Goal: Task Accomplishment & Management: Use online tool/utility

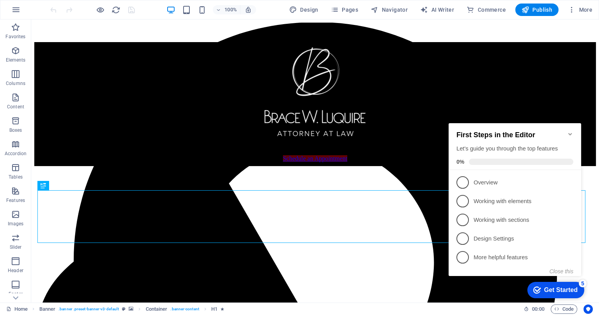
click at [571, 131] on icon "Minimize checklist" at bounding box center [570, 134] width 6 height 6
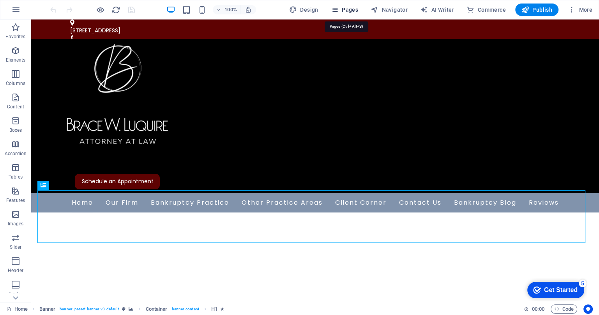
click at [349, 11] on span "Pages" at bounding box center [344, 10] width 27 height 8
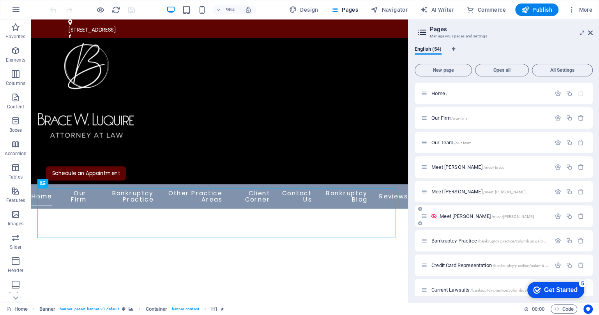
click at [499, 215] on p "Meet [PERSON_NAME] /meet-[PERSON_NAME]" at bounding box center [493, 216] width 109 height 5
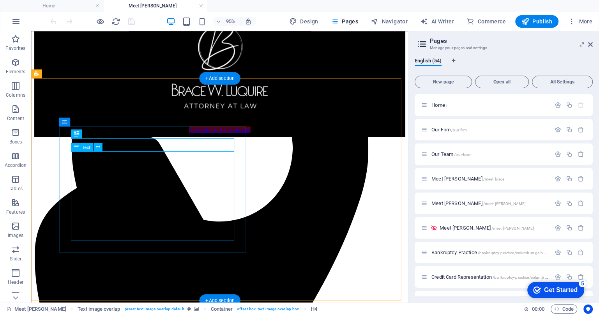
scroll to position [48, 0]
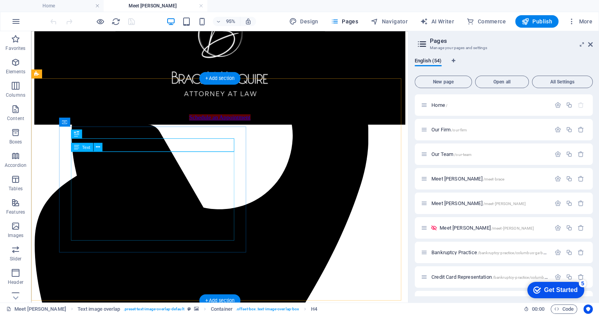
drag, startPoint x: 74, startPoint y: 182, endPoint x: 139, endPoint y: 189, distance: 65.4
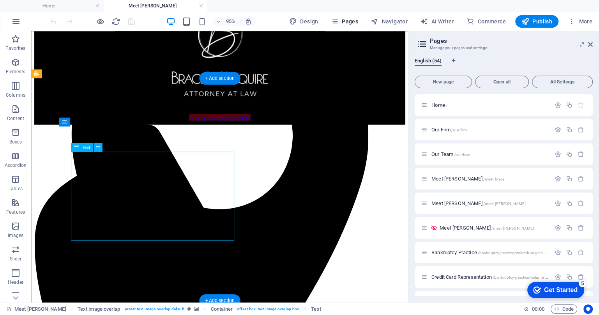
drag, startPoint x: 74, startPoint y: 181, endPoint x: 166, endPoint y: 207, distance: 95.1
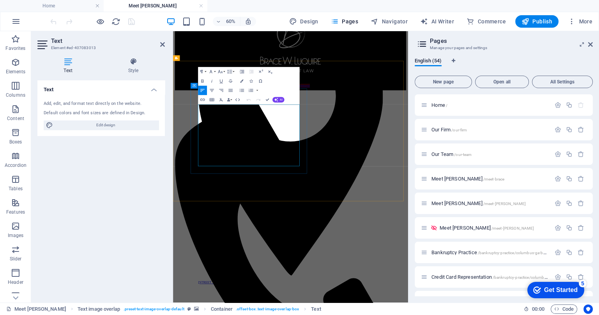
drag, startPoint x: 216, startPoint y: 178, endPoint x: 233, endPoint y: 250, distance: 73.3
copy p "amona has been a vital part of our team for over 8 years, with more than 18 yea…"
click at [164, 43] on icon at bounding box center [162, 44] width 5 height 6
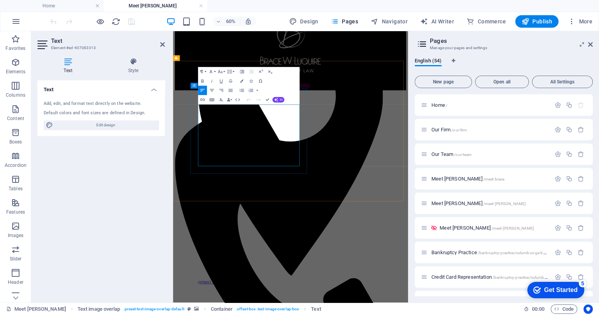
drag, startPoint x: 215, startPoint y: 178, endPoint x: 249, endPoint y: 247, distance: 77.4
copy p "[PERSON_NAME] has been a vital part of our team for over 8 years, with more tha…"
click at [161, 46] on icon at bounding box center [162, 44] width 5 height 6
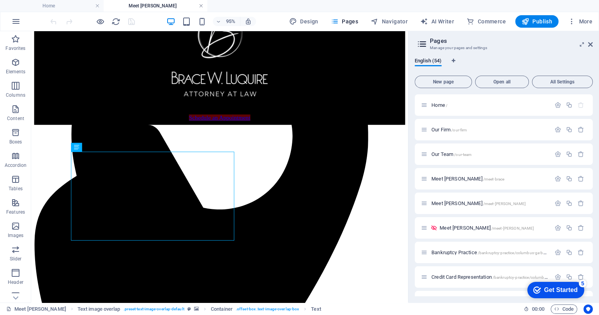
click at [201, 5] on link at bounding box center [201, 5] width 5 height 7
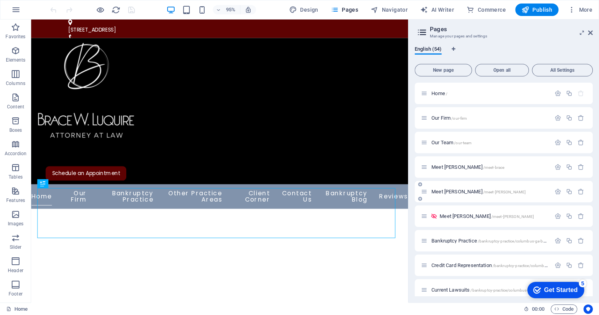
click at [491, 192] on p "Meet [PERSON_NAME] /meet-[PERSON_NAME]" at bounding box center [489, 191] width 117 height 5
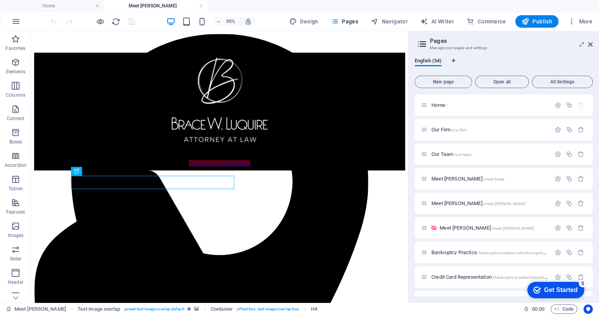
scroll to position [0, 0]
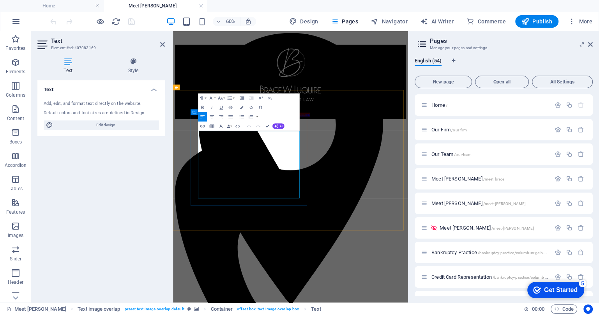
drag, startPoint x: 215, startPoint y: 220, endPoint x: 316, endPoint y: 288, distance: 120.9
copy p "[PERSON_NAME] has been an essential part of [PERSON_NAME] office for over 26 ye…"
click at [161, 42] on icon at bounding box center [162, 44] width 5 height 6
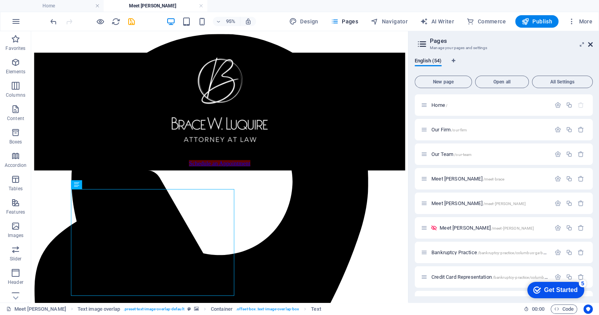
click at [591, 42] on icon at bounding box center [590, 44] width 5 height 6
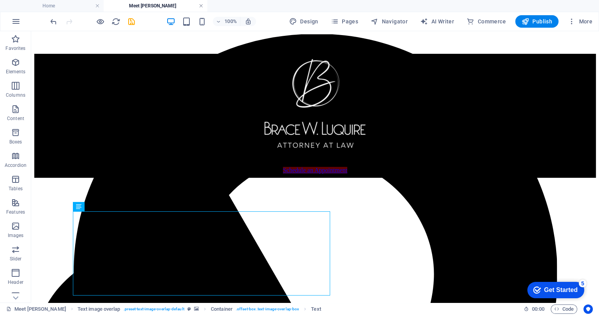
click at [199, 7] on link at bounding box center [201, 5] width 5 height 7
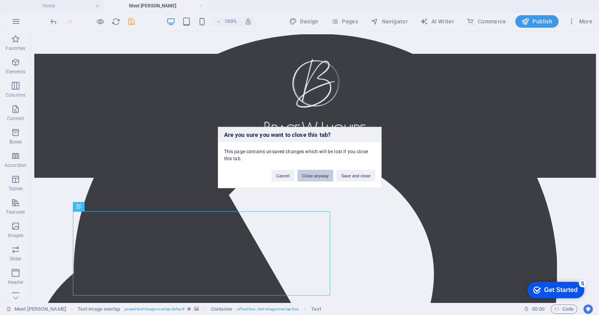
click at [313, 175] on button "Close anyway" at bounding box center [315, 176] width 36 height 12
